Goal: Information Seeking & Learning: Learn about a topic

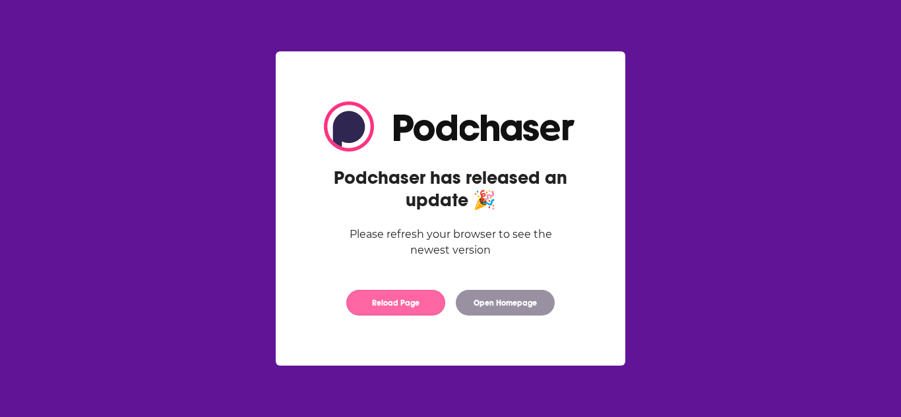
click at [400, 305] on button "Reload Page" at bounding box center [395, 303] width 99 height 26
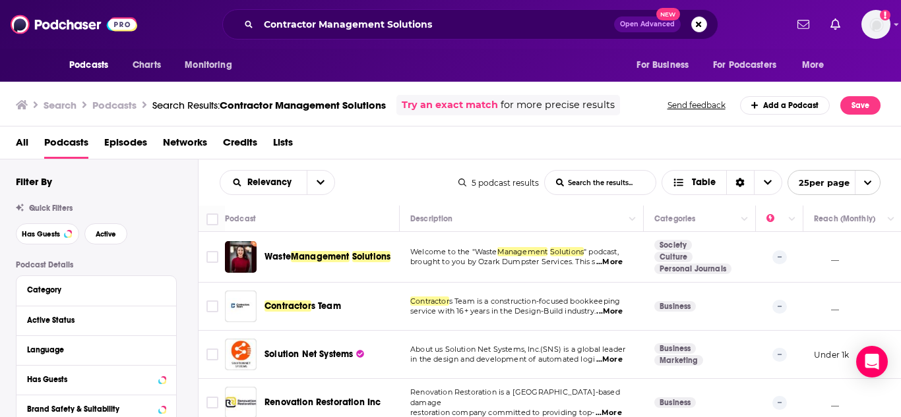
click at [466, 104] on link "Try an exact match" at bounding box center [450, 105] width 96 height 15
click at [282, 141] on span "Lists" at bounding box center [283, 145] width 20 height 27
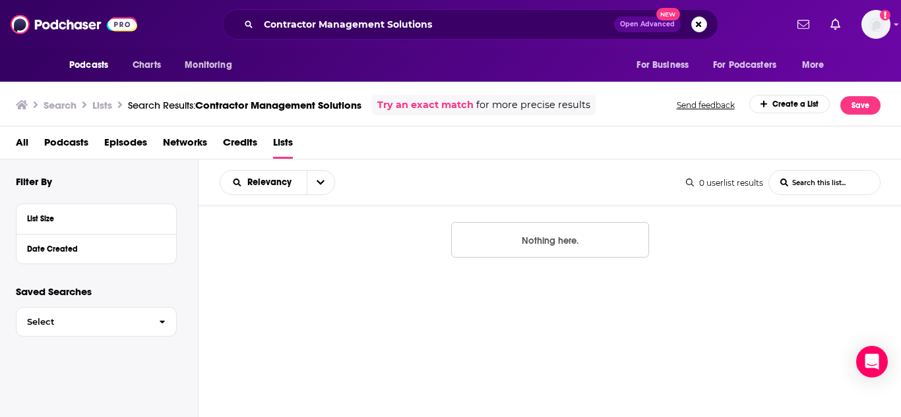
click at [26, 143] on span "All" at bounding box center [22, 145] width 13 height 27
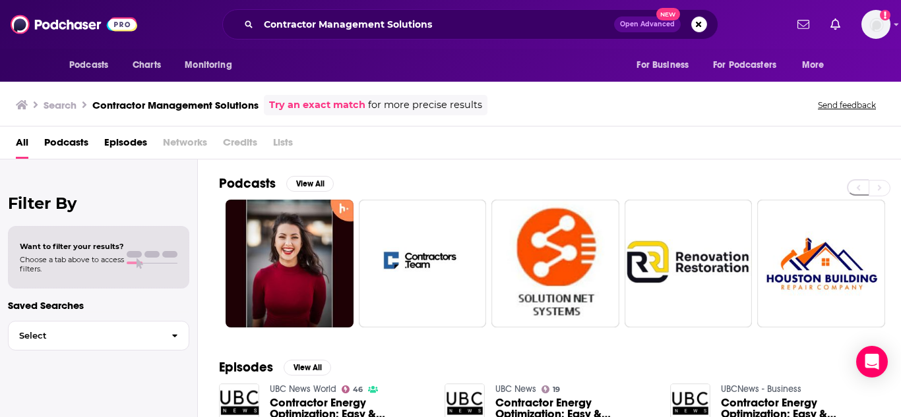
click at [59, 142] on span "Podcasts" at bounding box center [66, 145] width 44 height 27
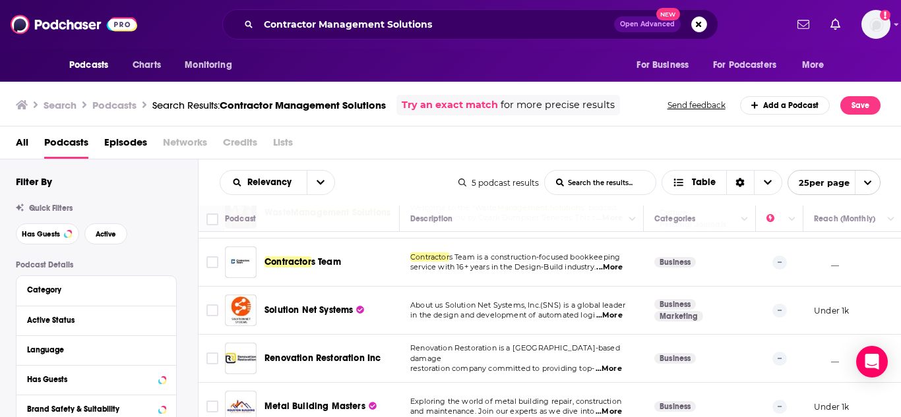
scroll to position [63, 0]
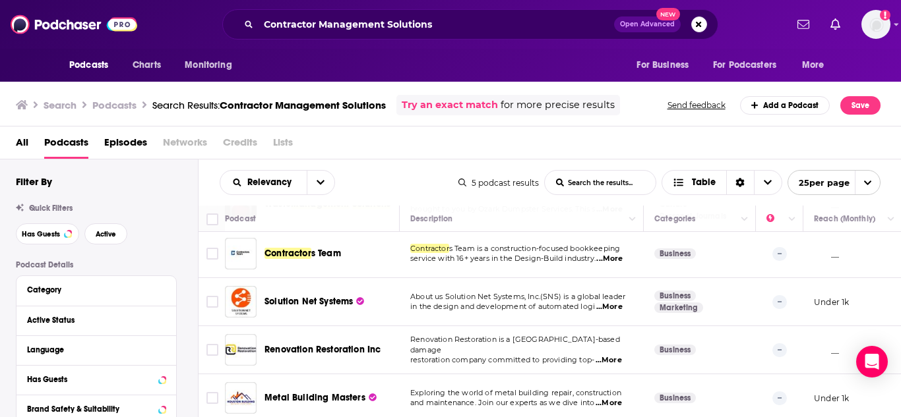
click at [25, 136] on span "All" at bounding box center [22, 145] width 13 height 27
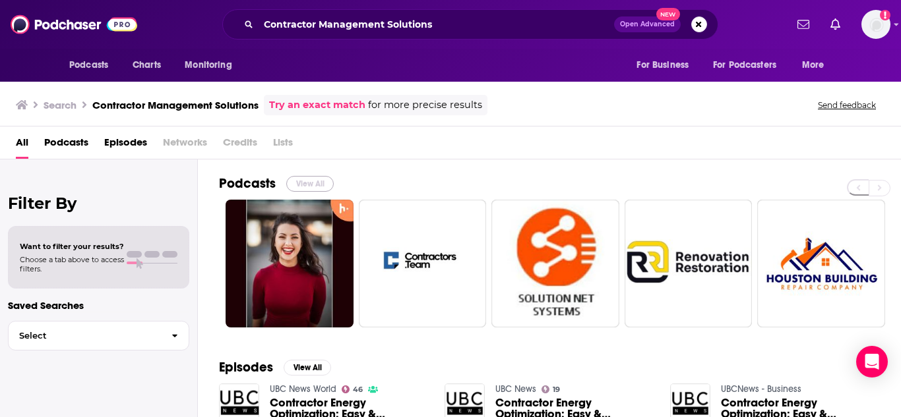
click at [301, 179] on button "View All" at bounding box center [309, 184] width 47 height 16
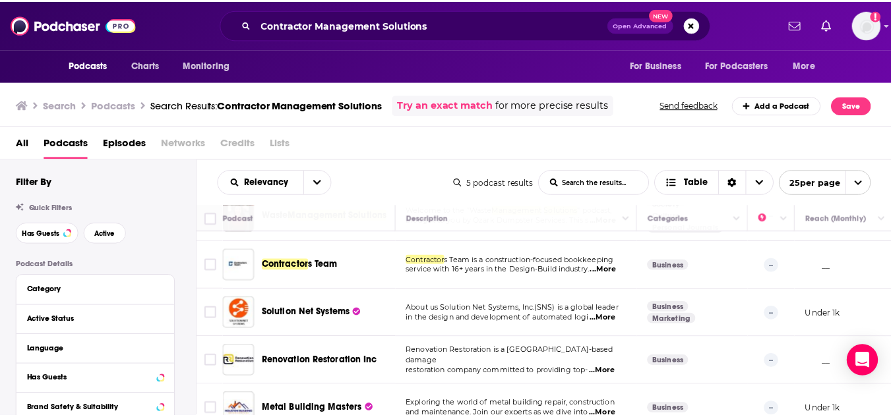
scroll to position [63, 0]
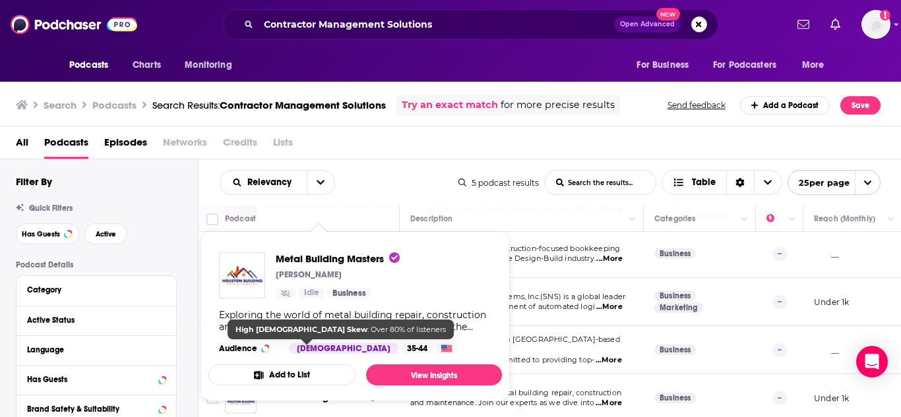
click at [331, 319] on div "Exploring the world of metal building repair, construction and maintenance. Joi…" at bounding box center [355, 321] width 272 height 24
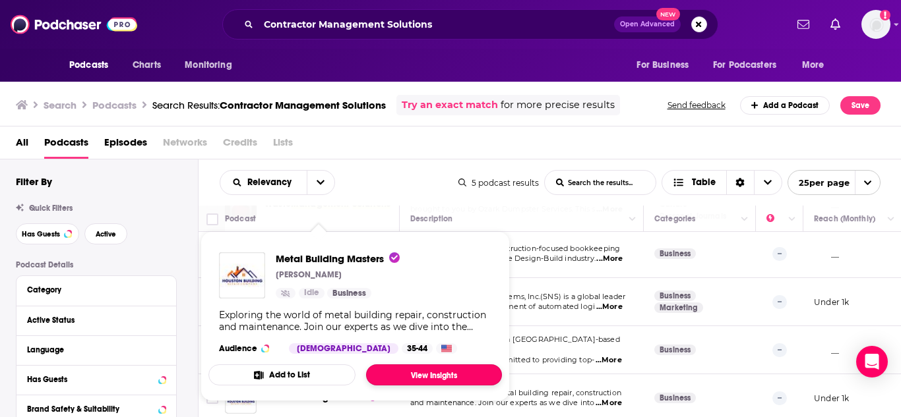
click at [449, 369] on link "View Insights" at bounding box center [434, 375] width 136 height 21
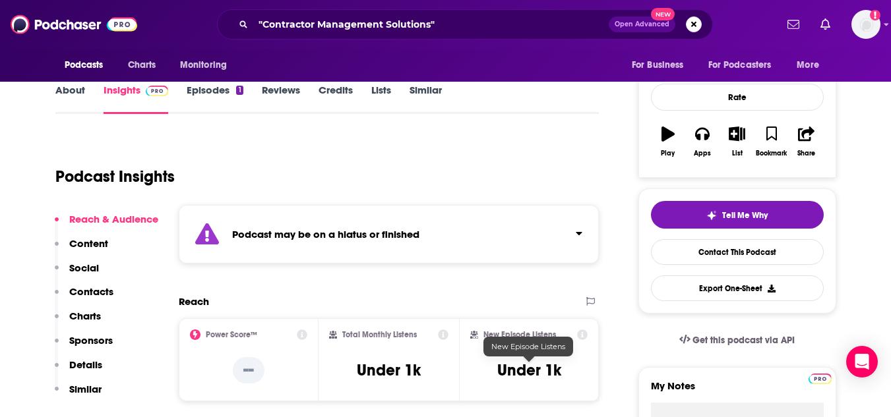
scroll to position [198, 0]
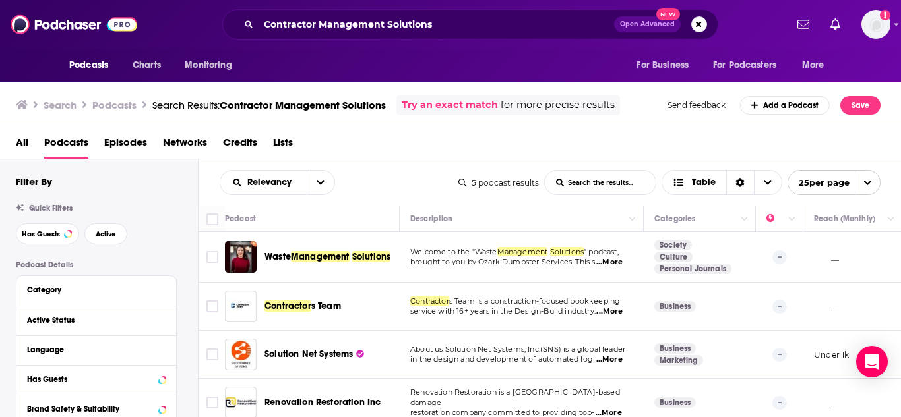
click at [316, 352] on div "Podcasts Charts Monitoring Contractor Management Solutions Open Advanced New Fo…" at bounding box center [450, 208] width 901 height 417
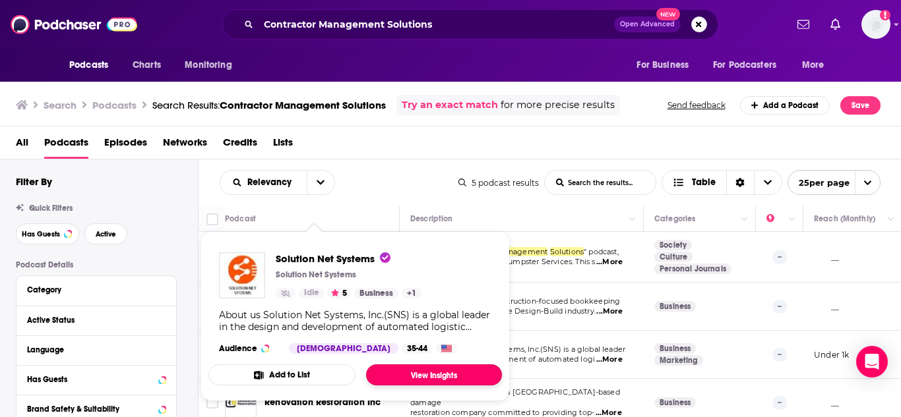
click at [446, 373] on link "View Insights" at bounding box center [434, 375] width 136 height 21
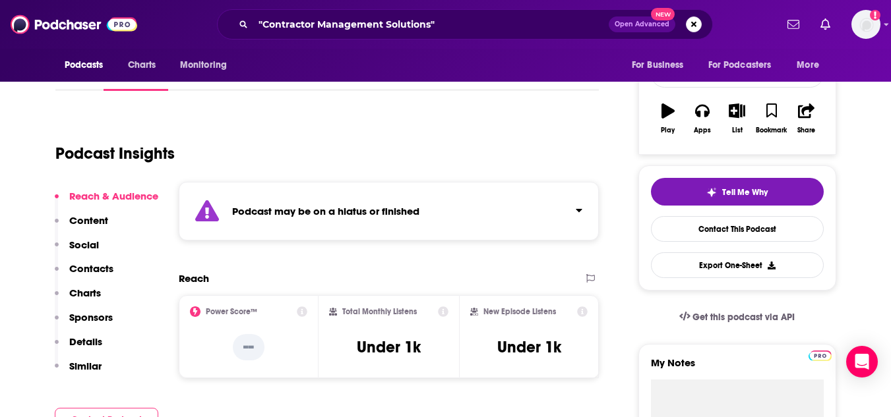
scroll to position [198, 0]
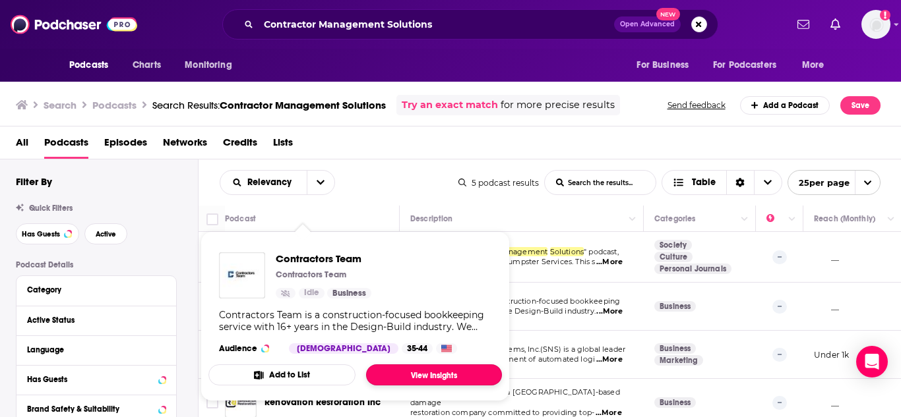
click at [417, 374] on link "View Insights" at bounding box center [434, 375] width 136 height 21
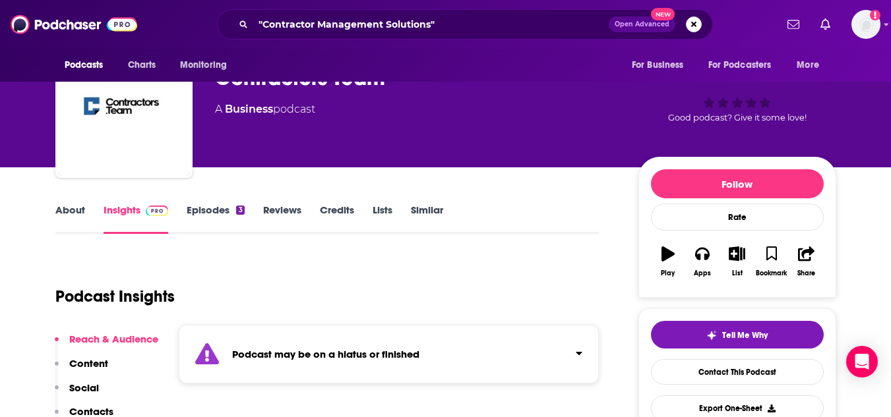
scroll to position [198, 0]
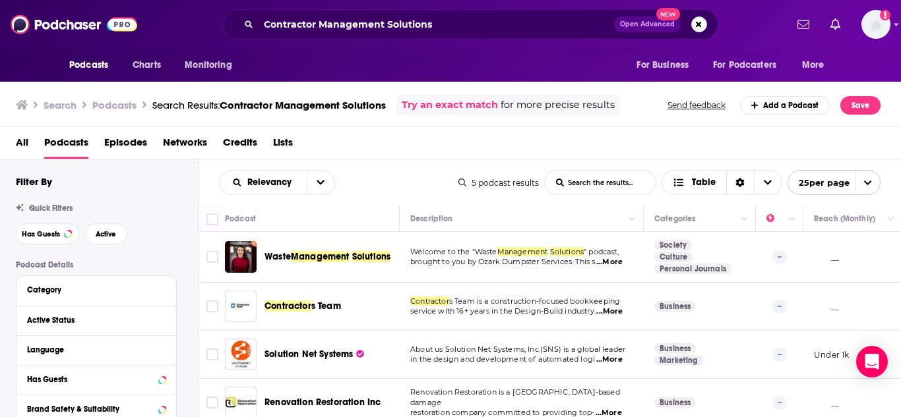
click at [346, 257] on span "Management" at bounding box center [320, 256] width 59 height 11
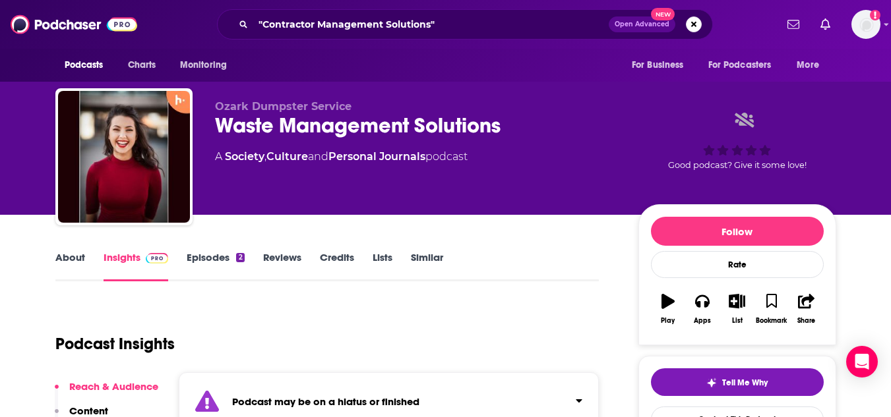
scroll to position [132, 0]
